Goal: Navigation & Orientation: Find specific page/section

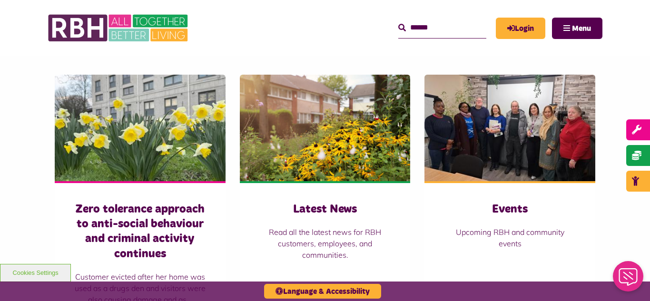
scroll to position [628, 0]
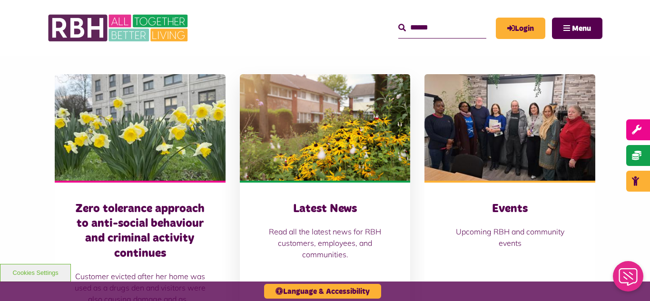
click at [281, 131] on img at bounding box center [325, 127] width 171 height 107
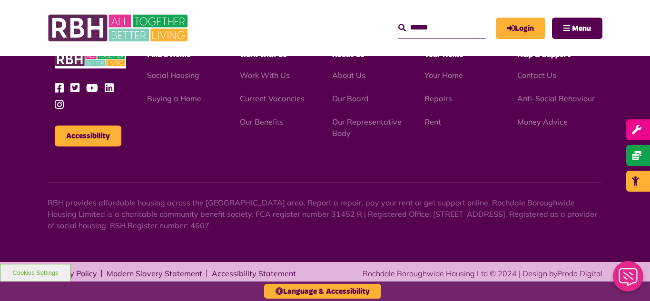
scroll to position [1036, 0]
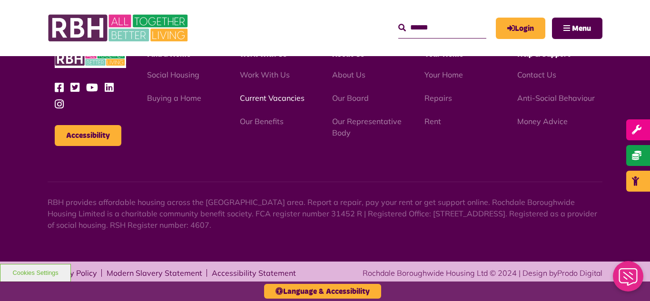
click at [263, 98] on link "Current Vacancies" at bounding box center [272, 98] width 65 height 10
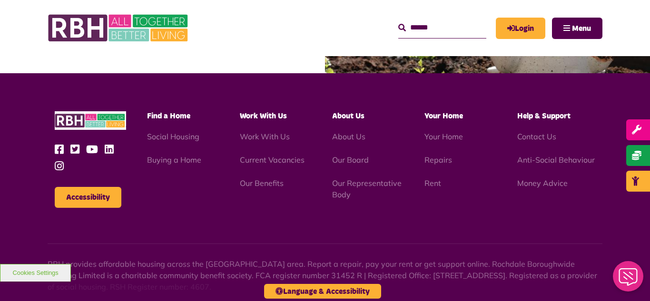
scroll to position [1362, 0]
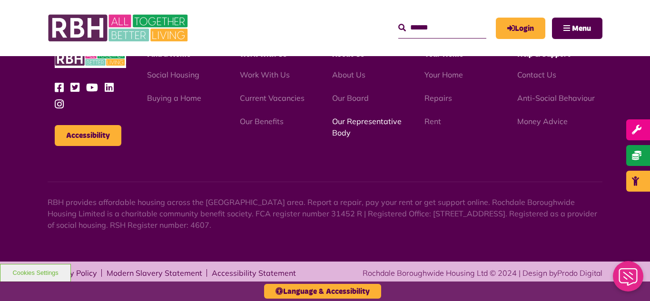
click at [375, 121] on link "Our Representative Body" at bounding box center [366, 127] width 69 height 21
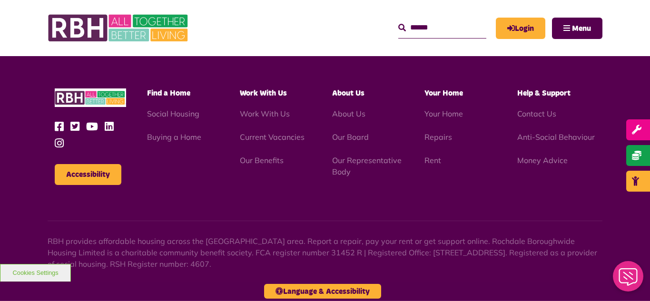
scroll to position [2763, 0]
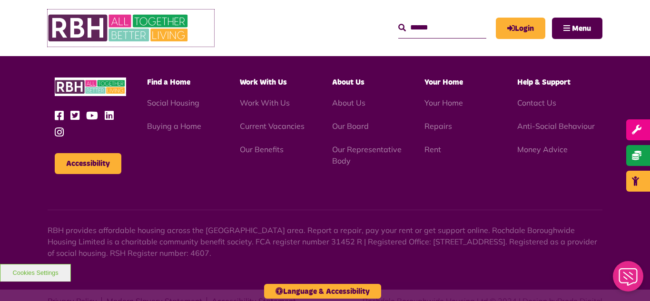
click at [99, 19] on img at bounding box center [119, 28] width 143 height 37
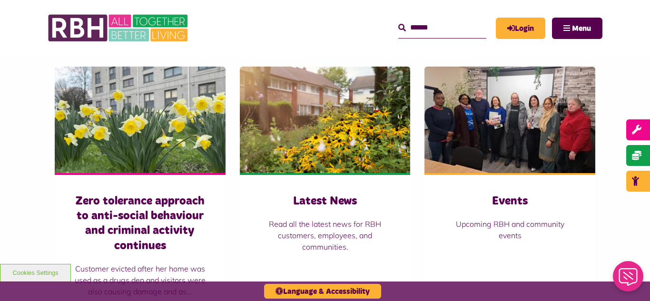
scroll to position [641, 0]
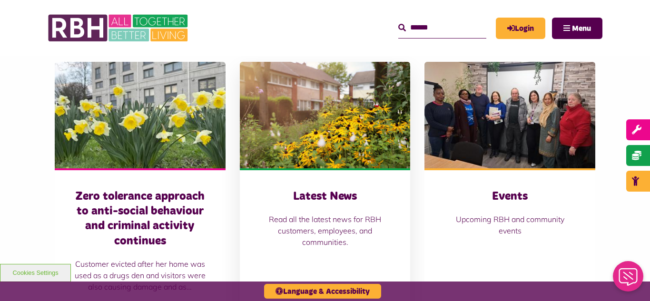
click at [294, 102] on img at bounding box center [325, 115] width 171 height 107
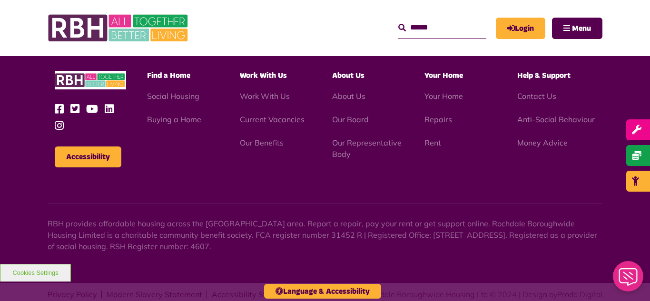
scroll to position [1036, 0]
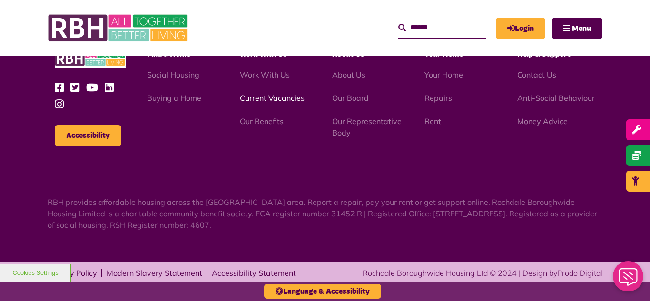
click at [265, 99] on link "Current Vacancies" at bounding box center [272, 98] width 65 height 10
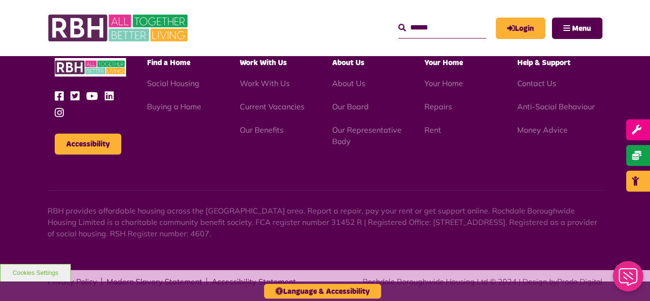
scroll to position [1362, 0]
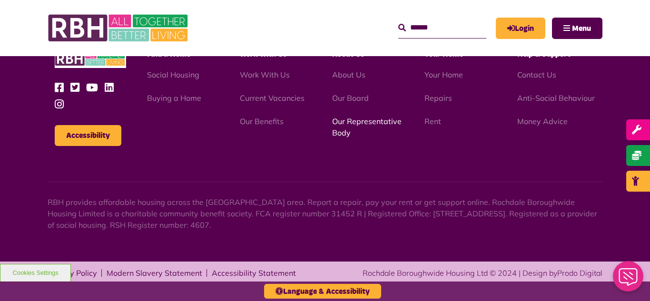
click at [349, 123] on link "Our Representative Body" at bounding box center [366, 127] width 69 height 21
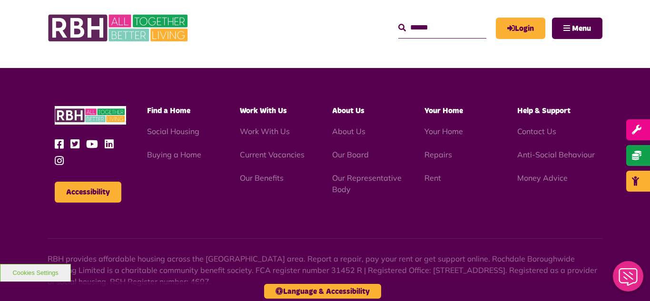
scroll to position [2763, 0]
